Goal: Check status

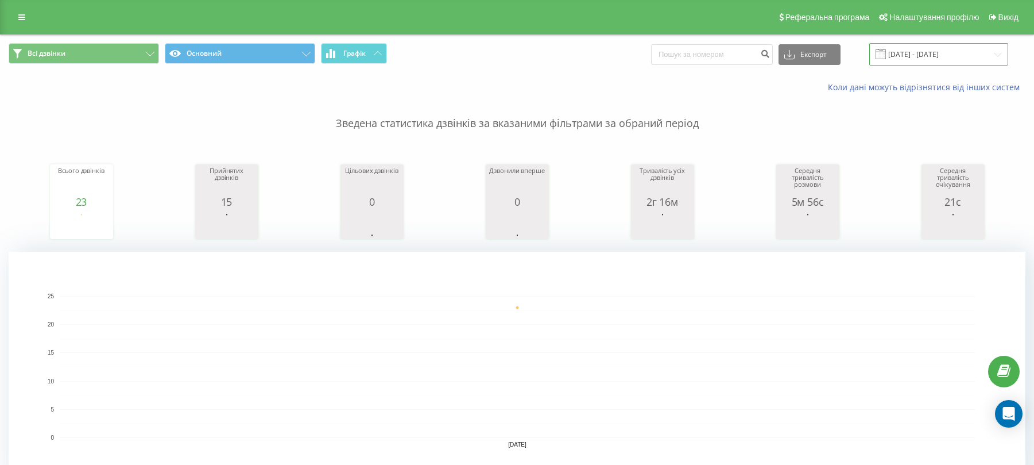
click at [919, 55] on input "[DATE] - [DATE]" at bounding box center [939, 54] width 139 height 22
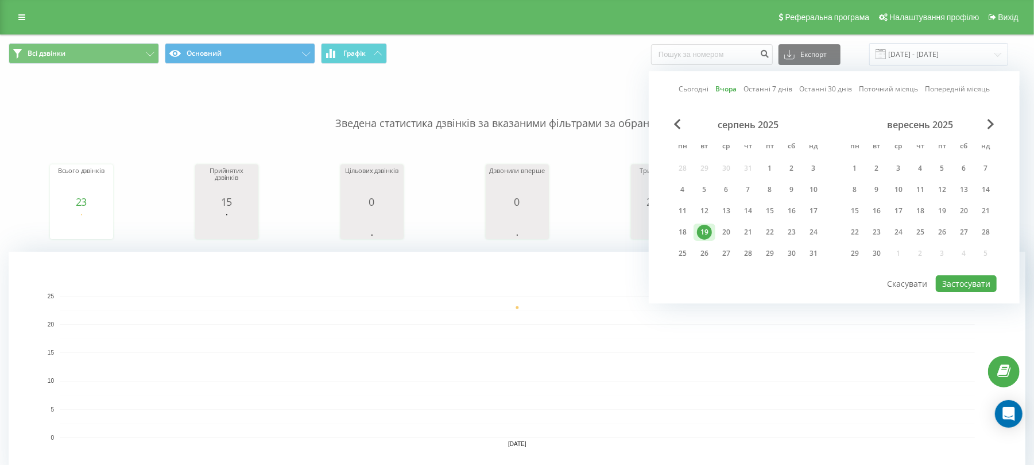
click at [710, 226] on div "19" at bounding box center [704, 232] width 15 height 15
drag, startPoint x: 722, startPoint y: 229, endPoint x: 887, endPoint y: 272, distance: 170.4
click at [724, 230] on div "20" at bounding box center [726, 232] width 15 height 15
click at [986, 281] on button "Застосувати" at bounding box center [966, 283] width 61 height 17
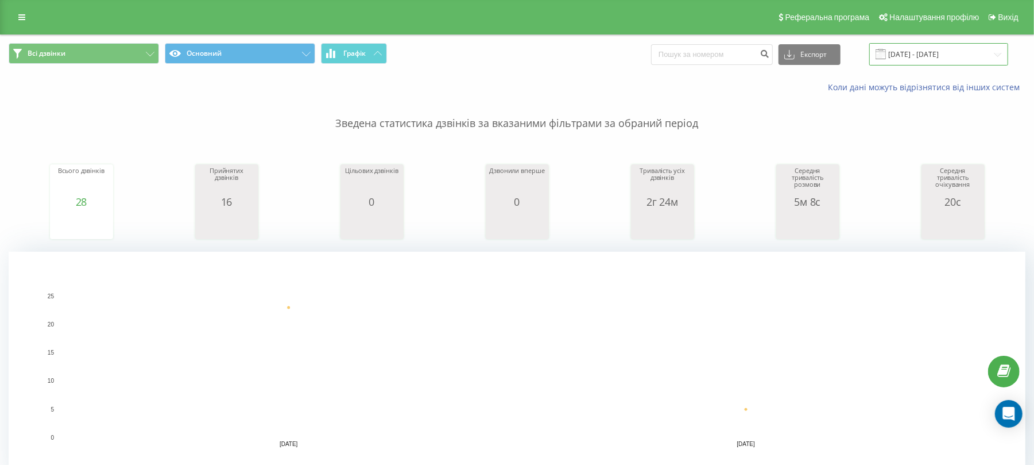
click at [943, 55] on input "[DATE] - [DATE]" at bounding box center [939, 54] width 139 height 22
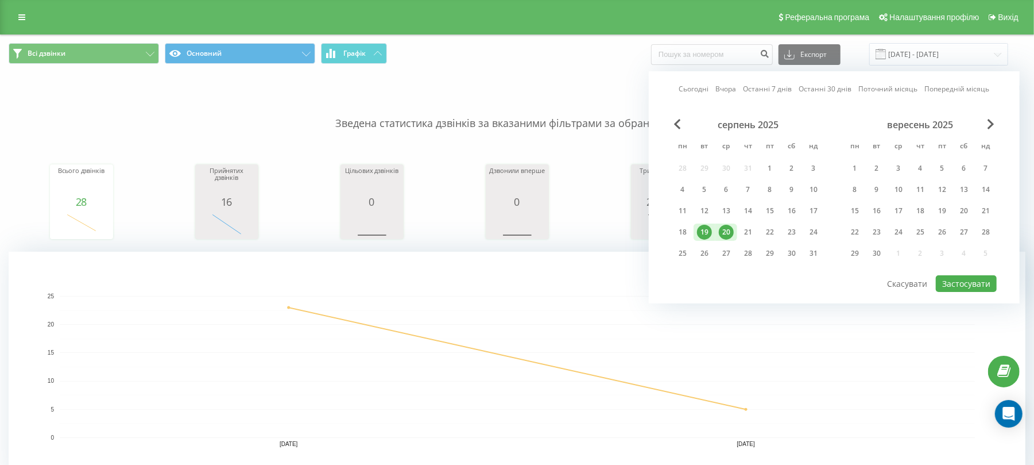
click at [733, 232] on div "20" at bounding box center [726, 232] width 15 height 15
click at [969, 283] on button "Застосувати" at bounding box center [966, 283] width 61 height 17
type input "[DATE] - [DATE]"
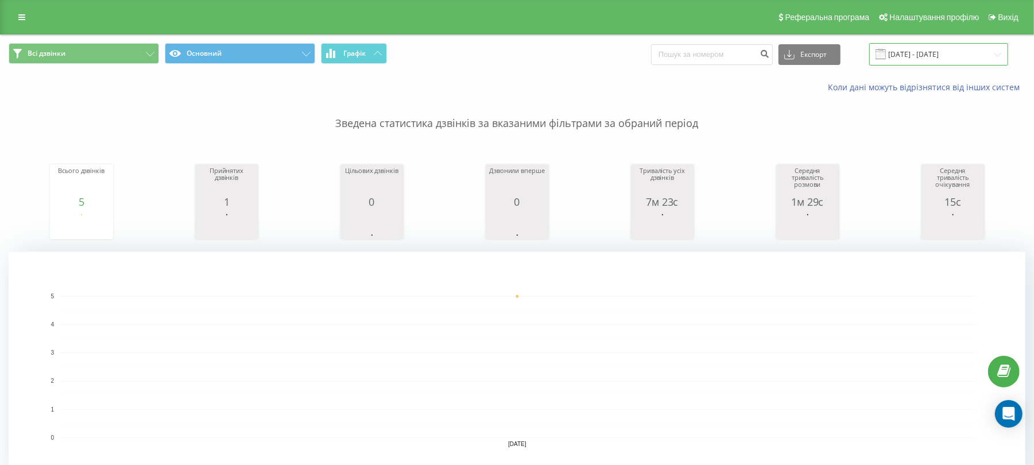
click at [943, 57] on input "[DATE] - [DATE]" at bounding box center [939, 54] width 139 height 22
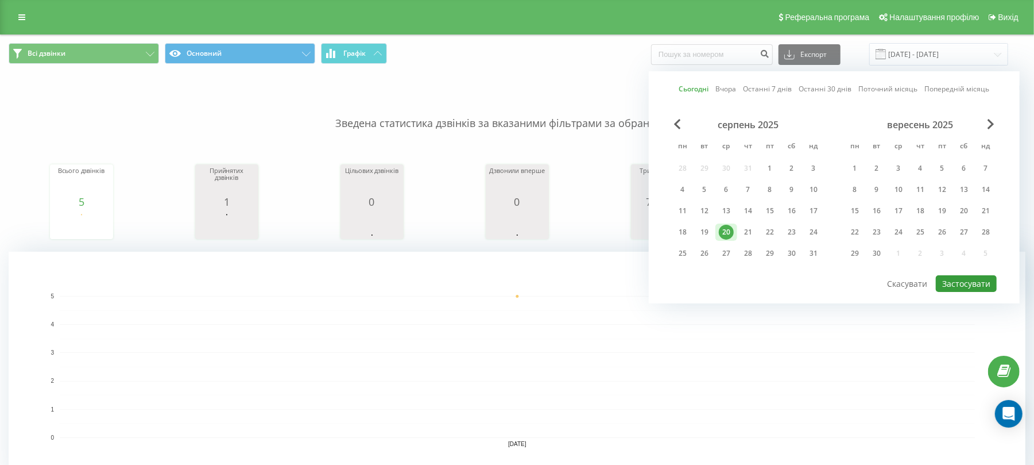
click at [963, 278] on button "Застосувати" at bounding box center [966, 283] width 61 height 17
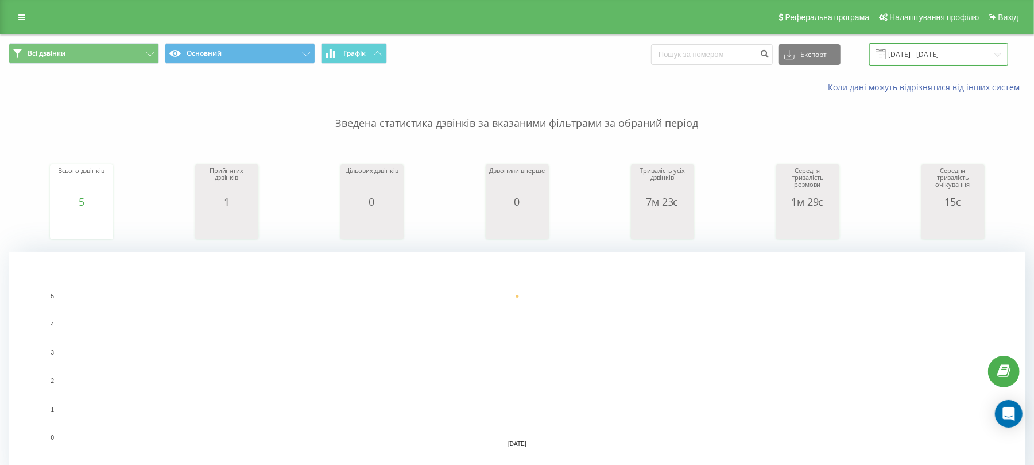
click at [920, 57] on input "[DATE] - [DATE]" at bounding box center [939, 54] width 139 height 22
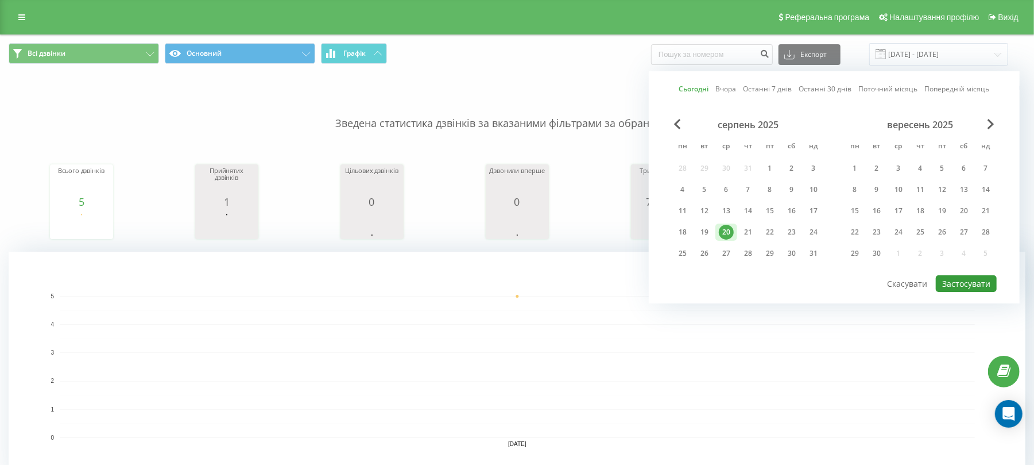
click at [997, 283] on button "Застосувати" at bounding box center [966, 283] width 61 height 17
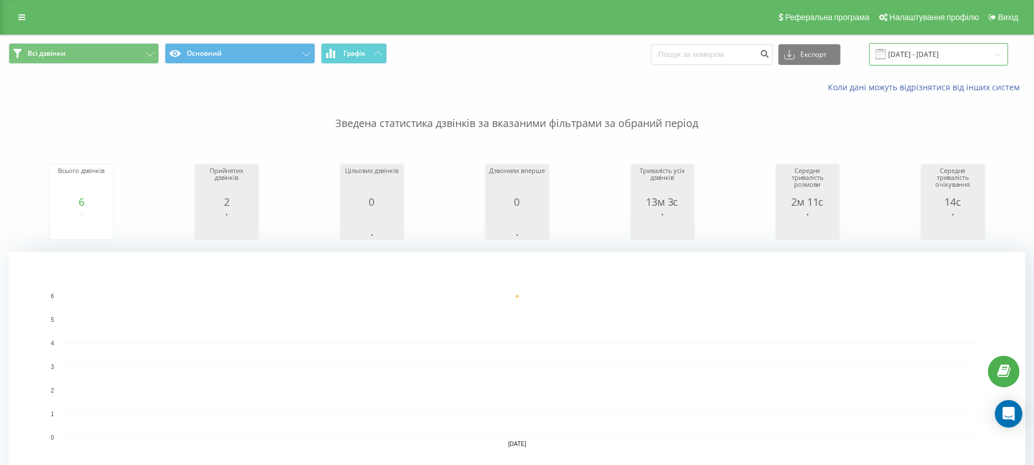
click at [938, 60] on input "[DATE] - [DATE]" at bounding box center [939, 54] width 139 height 22
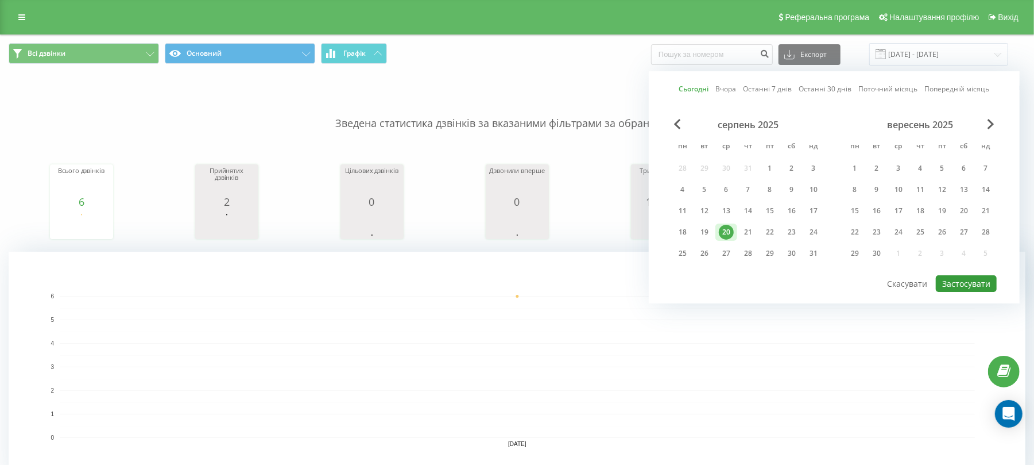
click at [951, 280] on button "Застосувати" at bounding box center [966, 283] width 61 height 17
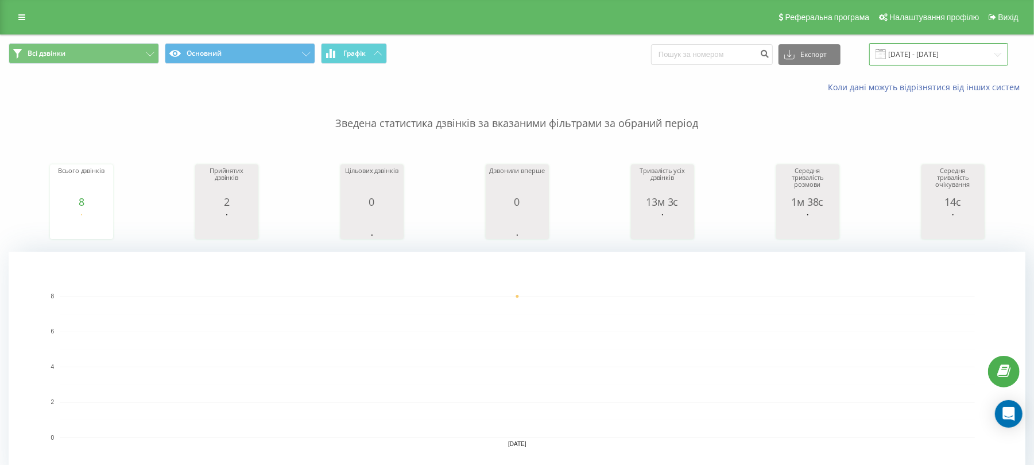
click at [912, 47] on input "[DATE] - [DATE]" at bounding box center [939, 54] width 139 height 22
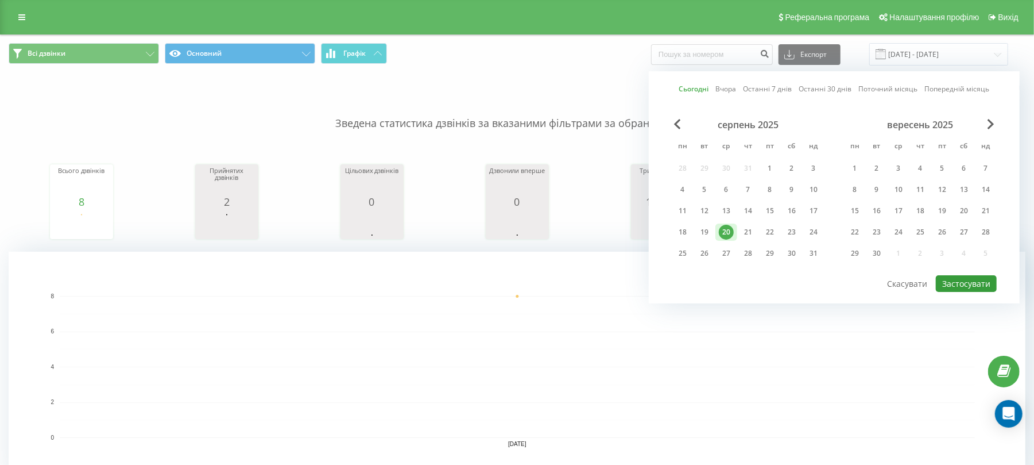
click at [977, 281] on button "Застосувати" at bounding box center [966, 283] width 61 height 17
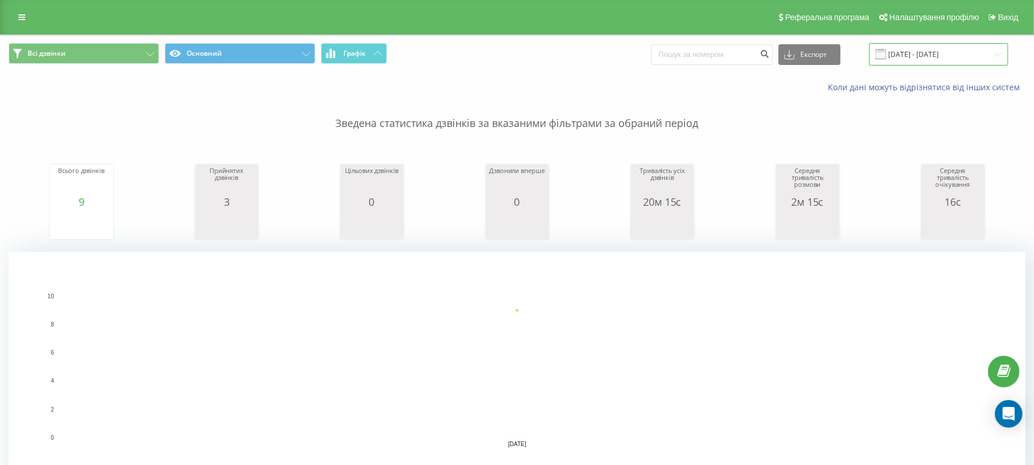
click at [933, 58] on input "[DATE] - [DATE]" at bounding box center [939, 54] width 139 height 22
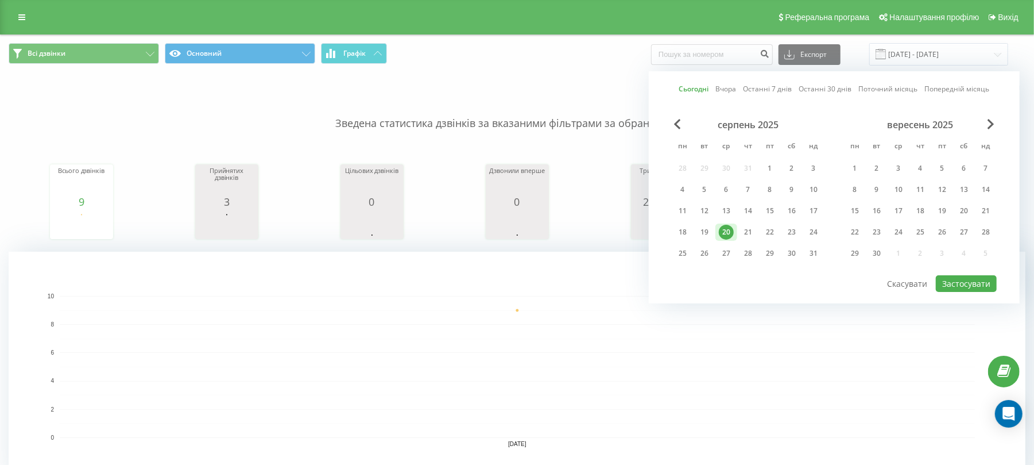
click at [974, 295] on div "Сьогодні Вчора Останні 7 днів Останні 30 днів Поточний місяць Попередній місяць…" at bounding box center [834, 187] width 371 height 232
click at [968, 285] on button "Застосувати" at bounding box center [966, 283] width 61 height 17
